Goal: Complete application form

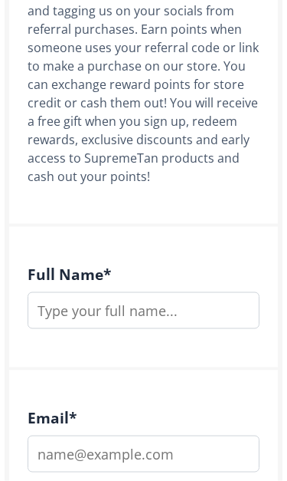
click at [157, 323] on input "text" at bounding box center [144, 310] width 232 height 37
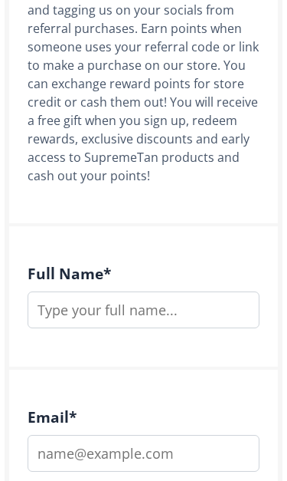
type input "[EMAIL_ADDRESS][DOMAIN_NAME]"
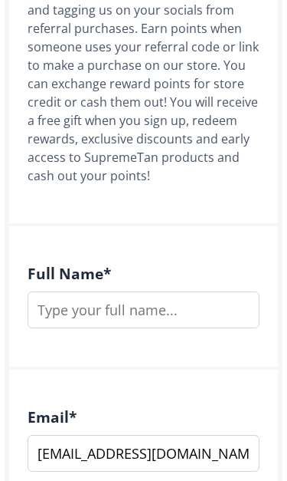
type input "[PERSON_NAME]"
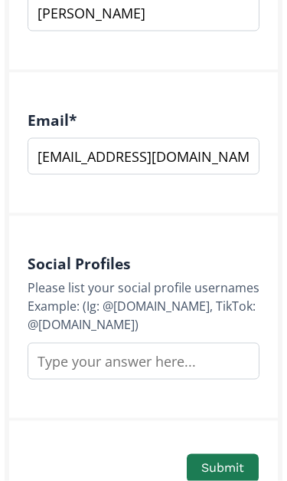
scroll to position [701, 0]
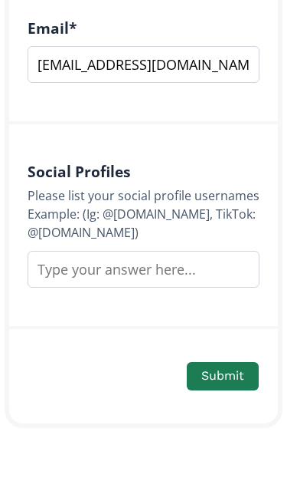
click at [202, 267] on input "text" at bounding box center [144, 269] width 232 height 37
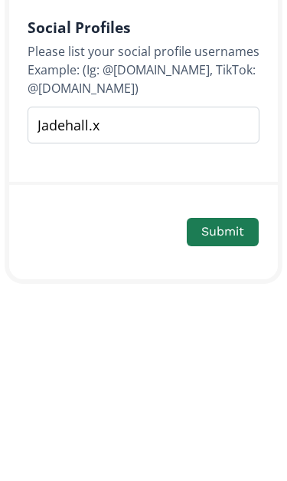
type input "Jadehall.x"
click at [237, 362] on button "Submit" at bounding box center [223, 376] width 72 height 28
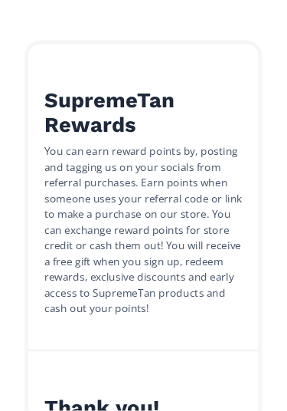
scroll to position [0, 0]
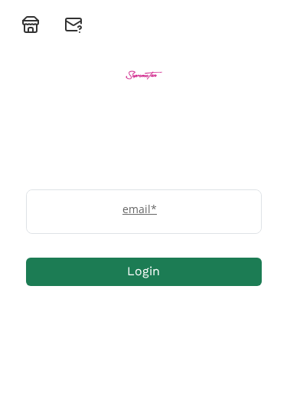
click at [219, 212] on label "email *" at bounding box center [136, 209] width 219 height 16
type input "[EMAIL_ADDRESS][DOMAIN_NAME]"
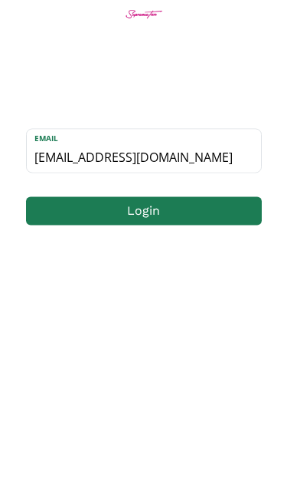
click at [210, 258] on button "Login" at bounding box center [144, 272] width 236 height 28
